Goal: Find specific page/section: Find specific page/section

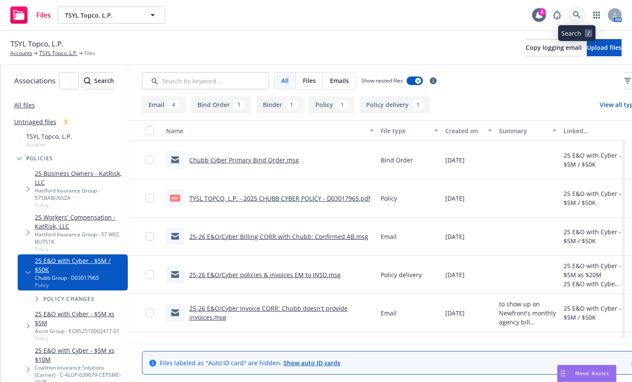
click at [573, 18] on icon at bounding box center [577, 15] width 8 height 8
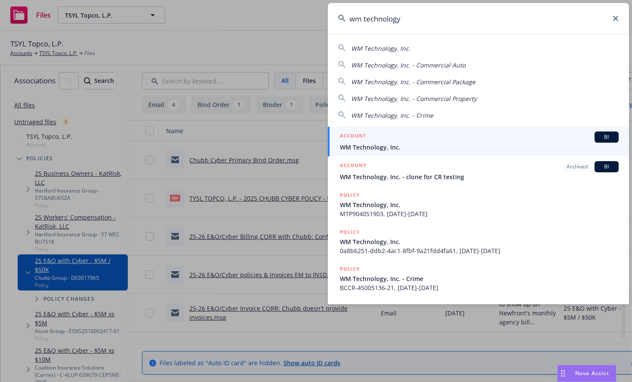
type input "wm technology"
click at [414, 147] on span "WM Technology, Inc." at bounding box center [479, 147] width 279 height 9
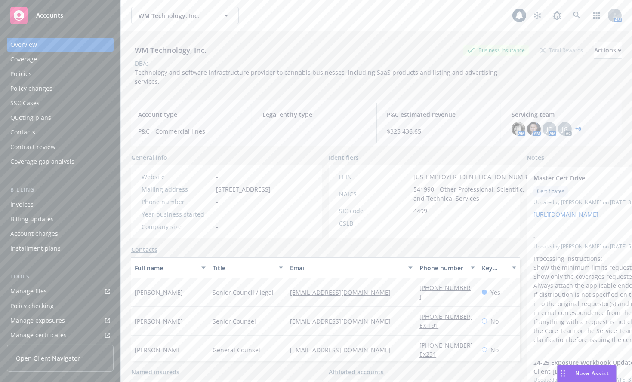
click at [62, 74] on div "Policies" at bounding box center [60, 74] width 100 height 14
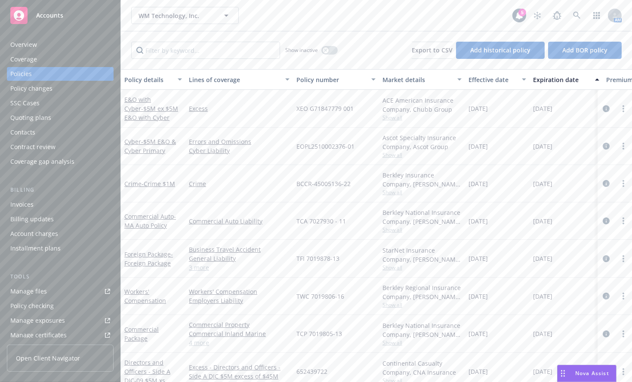
scroll to position [192, 0]
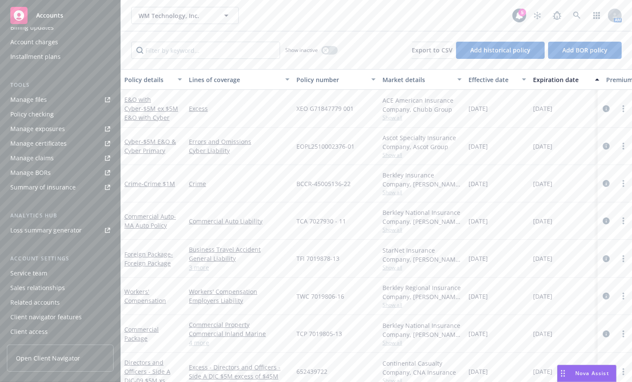
click at [41, 97] on div "Manage files" at bounding box center [28, 100] width 37 height 14
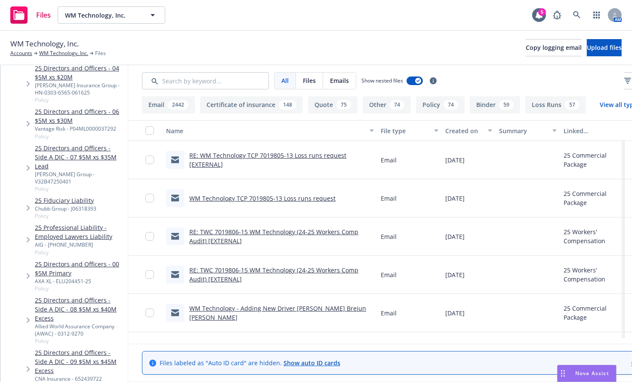
scroll to position [323, 0]
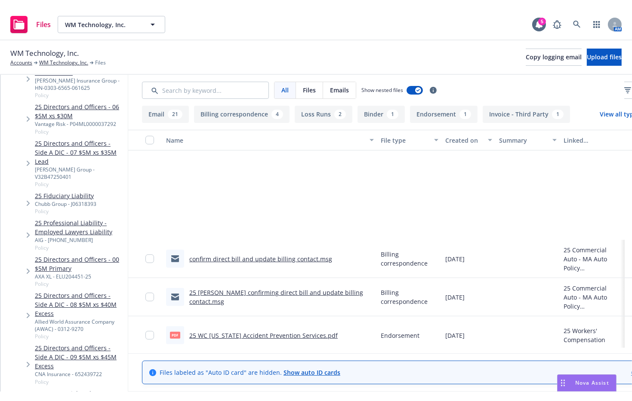
scroll to position [688, 0]
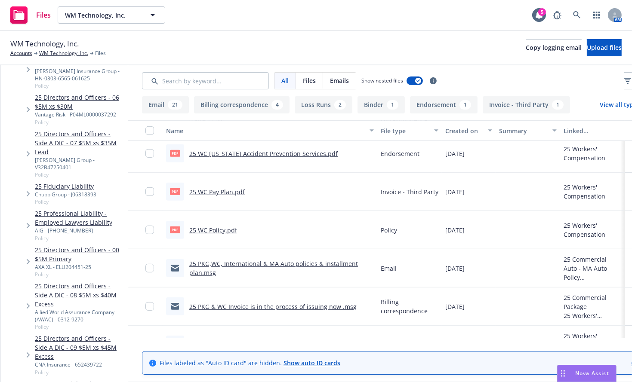
click at [237, 229] on link "25 WC Policy.pdf" at bounding box center [213, 230] width 48 height 8
